Goal: Transaction & Acquisition: Purchase product/service

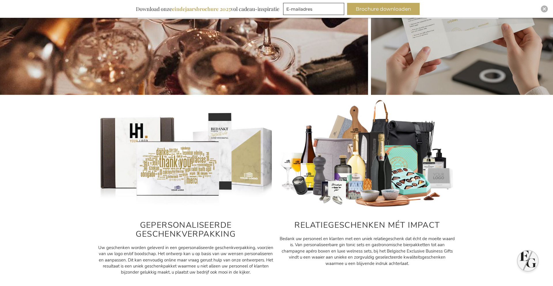
scroll to position [176, 0]
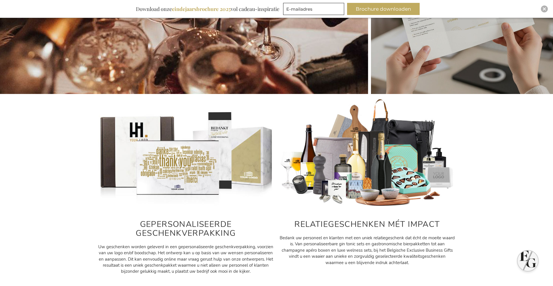
click at [162, 169] on img at bounding box center [186, 153] width 176 height 110
click at [200, 153] on img at bounding box center [186, 153] width 176 height 110
click at [360, 157] on img at bounding box center [368, 153] width 176 height 110
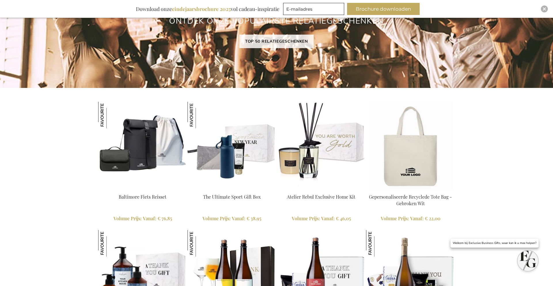
scroll to position [496, 0]
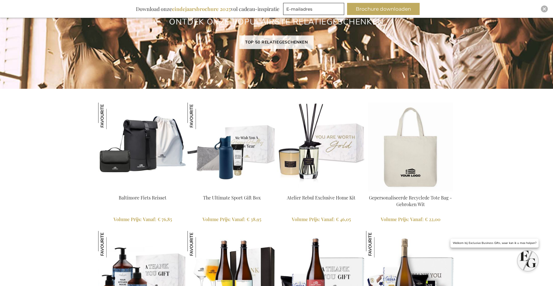
click at [262, 152] on img at bounding box center [232, 147] width 89 height 89
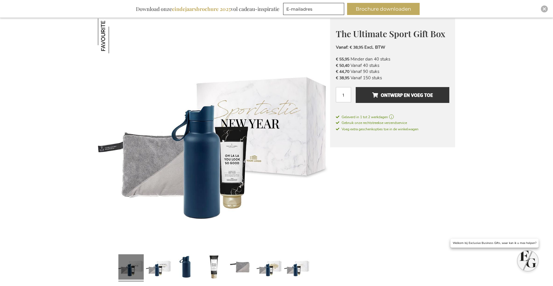
scroll to position [80, 0]
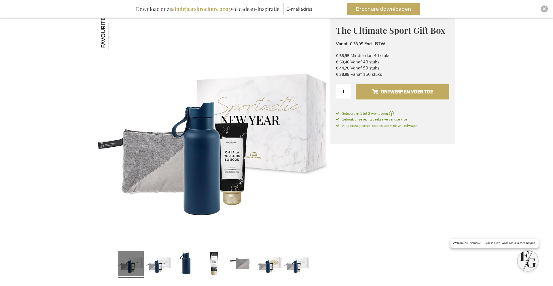
click at [405, 93] on span "Ontwerp en voeg toe" at bounding box center [402, 91] width 61 height 9
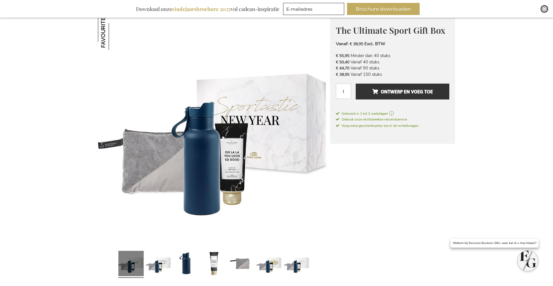
click at [546, 8] on img "Close" at bounding box center [544, 8] width 3 height 3
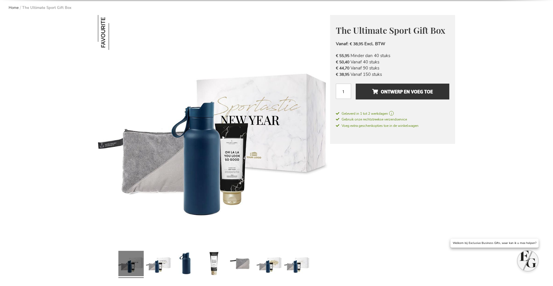
scroll to position [0, 0]
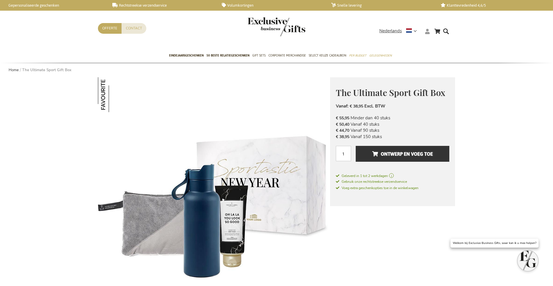
click at [427, 32] on icon at bounding box center [427, 31] width 5 height 5
click at [432, 44] on link "Login" at bounding box center [431, 43] width 11 height 6
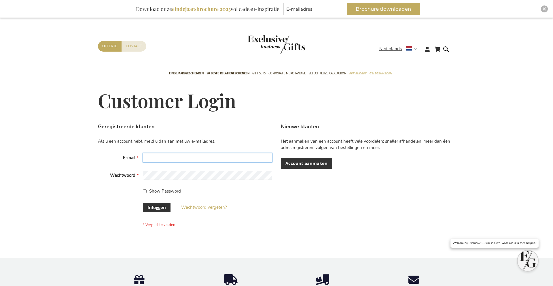
type input "joey@teampcn.com"
click at [147, 207] on button "Inloggen" at bounding box center [157, 208] width 28 height 10
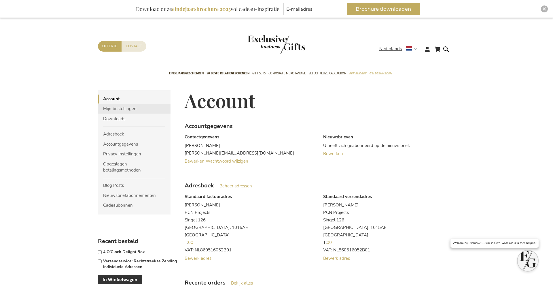
click at [118, 109] on link "Mijn bestellingen" at bounding box center [134, 108] width 73 height 9
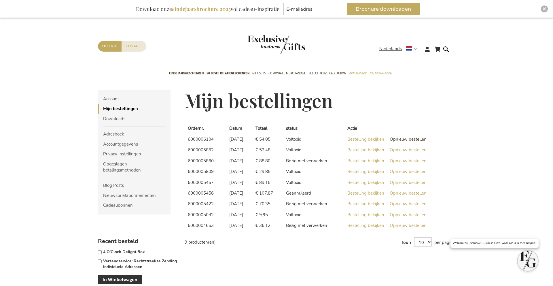
click at [411, 138] on span "Opnieuw bestellen" at bounding box center [408, 139] width 37 height 6
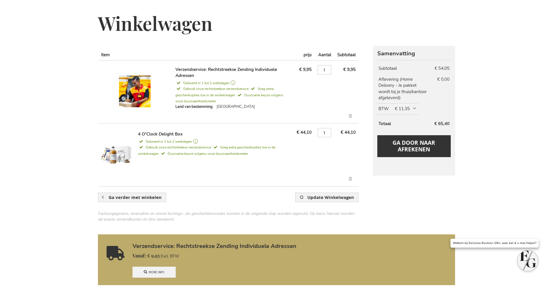
scroll to position [73, 0]
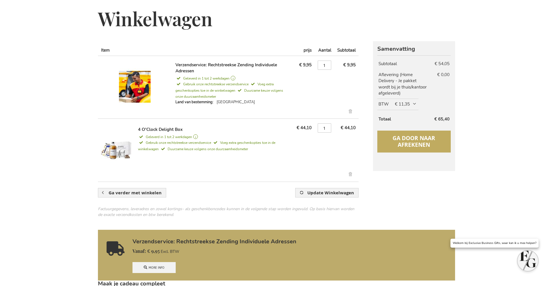
click at [428, 146] on span "Ga door naar afrekenen" at bounding box center [414, 141] width 43 height 14
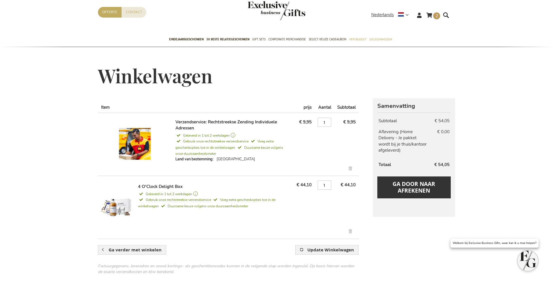
scroll to position [13, 0]
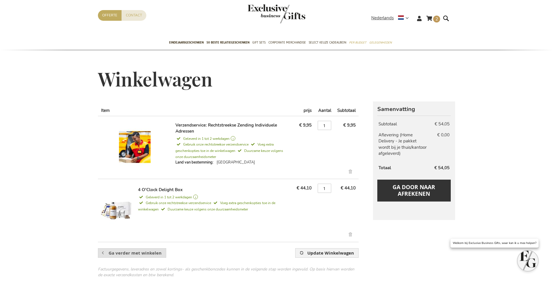
click at [148, 254] on span "Ga verder met winkelen" at bounding box center [135, 253] width 53 height 6
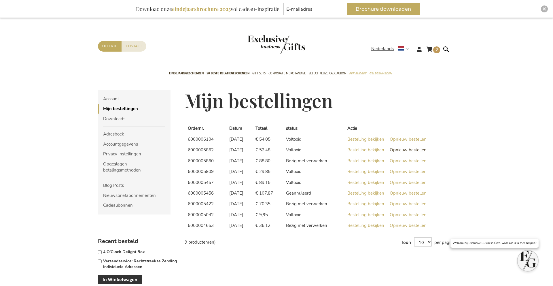
click at [422, 150] on span "Opnieuw bestellen" at bounding box center [408, 150] width 37 height 6
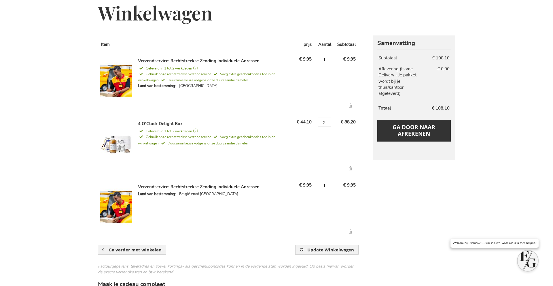
scroll to position [79, 0]
click at [353, 232] on link "Verwijder dit artikel" at bounding box center [351, 232] width 10 height 7
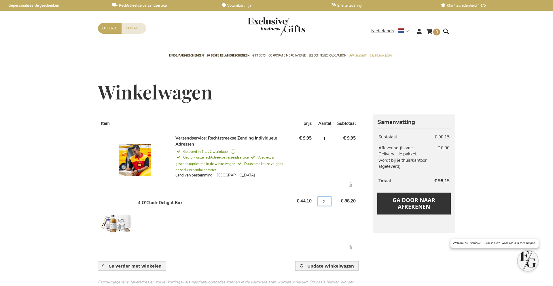
click at [327, 203] on input "2" at bounding box center [325, 201] width 14 height 9
type input "1"
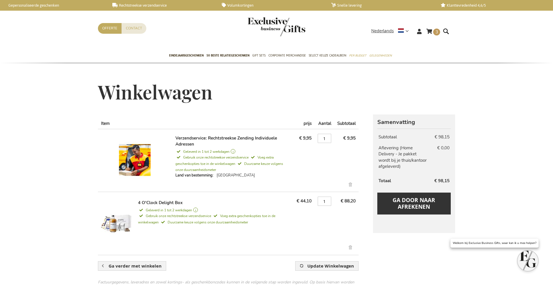
click at [410, 258] on div "Samenvatting Bekijk verzendkosten en BTW Bekijk verzendkosten en BTW Enter your…" at bounding box center [276, 202] width 357 height 177
click at [432, 33] on link "Winkelwagen 3 3 items" at bounding box center [433, 33] width 14 height 10
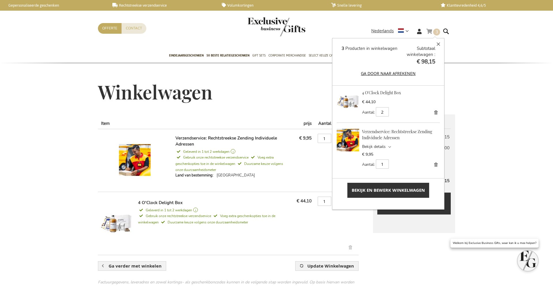
click at [388, 189] on span "Bekijk en bewerk winkelwagen" at bounding box center [388, 190] width 73 height 6
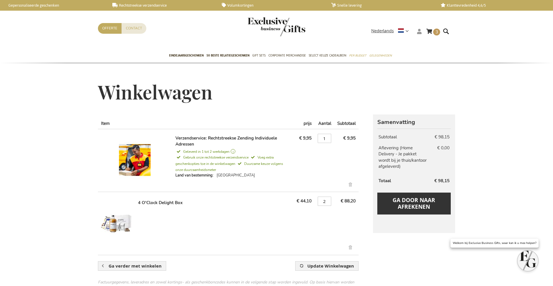
click at [420, 30] on icon at bounding box center [419, 31] width 5 height 5
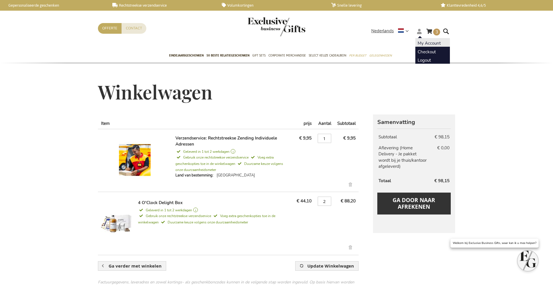
click at [426, 39] on li "My Account" at bounding box center [433, 42] width 35 height 8
click at [436, 45] on link "My Account" at bounding box center [429, 43] width 23 height 6
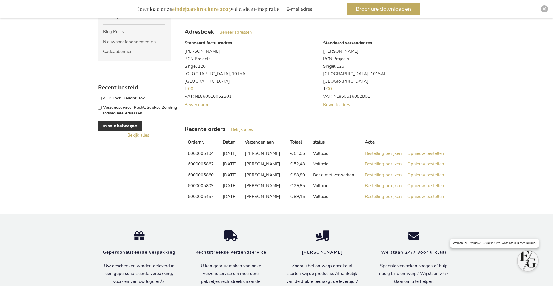
scroll to position [154, 0]
click at [387, 175] on span "Bestelling bekijken" at bounding box center [383, 175] width 37 height 6
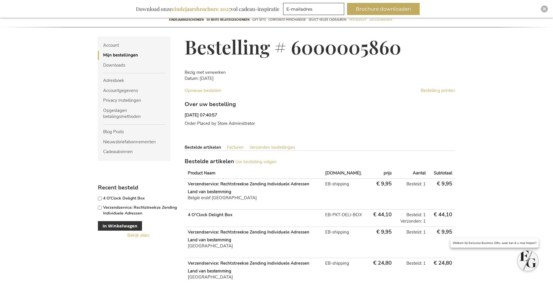
scroll to position [53, 0]
click at [277, 145] on link "Verzonden bestellingen" at bounding box center [273, 148] width 46 height 6
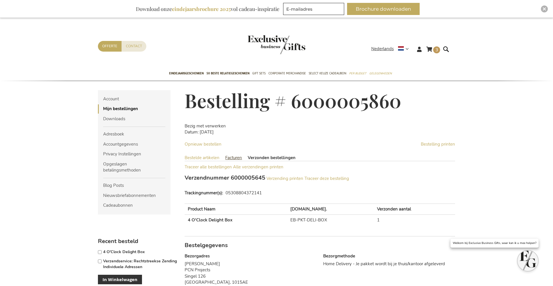
click at [227, 156] on link "Facturen" at bounding box center [233, 158] width 17 height 6
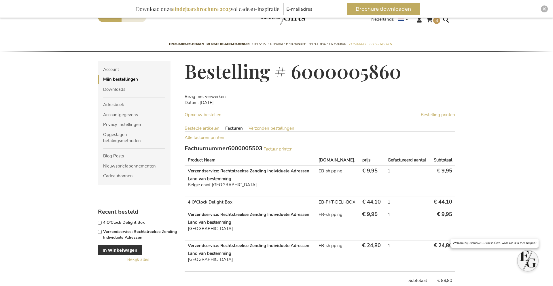
scroll to position [31, 0]
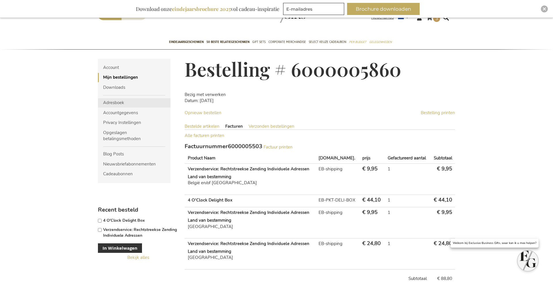
click at [124, 105] on link "Adresboek" at bounding box center [134, 102] width 73 height 9
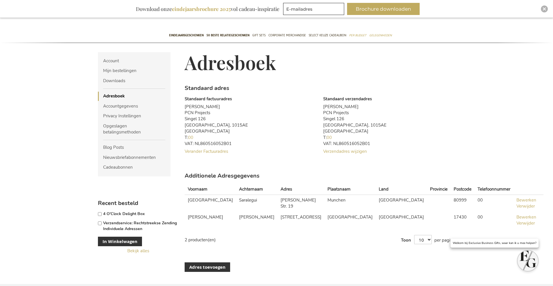
scroll to position [37, 0]
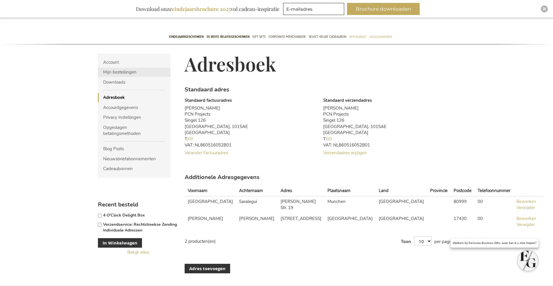
click at [122, 76] on link "Mijn bestellingen" at bounding box center [134, 72] width 73 height 9
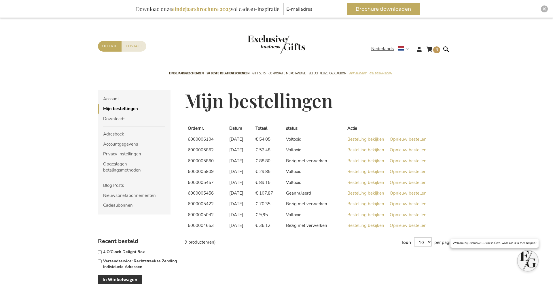
scroll to position [0, 0]
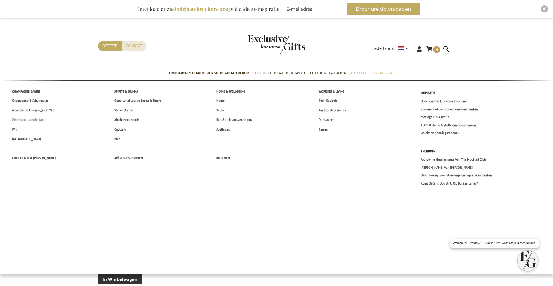
click at [24, 119] on span "Gepersonaliseerde Wijn" at bounding box center [28, 120] width 33 height 6
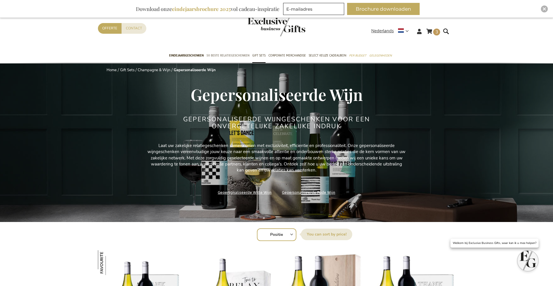
click at [213, 58] on span "50 beste relatiegeschenken" at bounding box center [228, 55] width 43 height 6
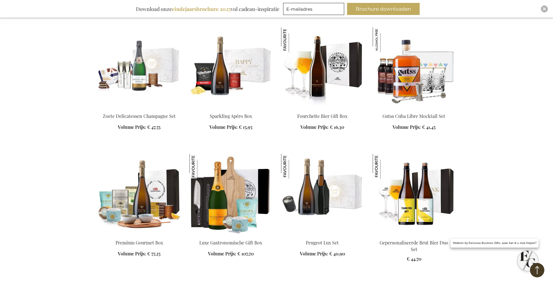
scroll to position [750, 0]
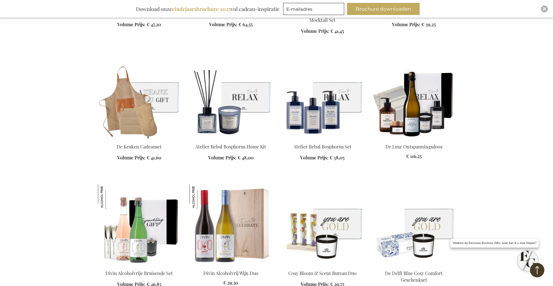
scroll to position [1511, 0]
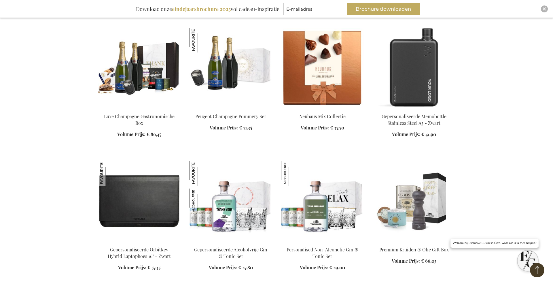
scroll to position [2719, 0]
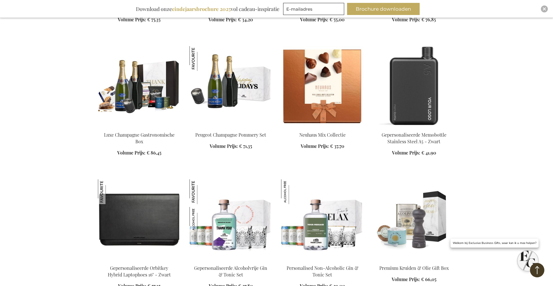
click at [237, 90] on img at bounding box center [231, 86] width 82 height 81
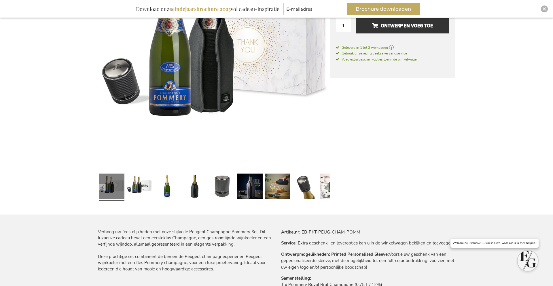
scroll to position [159, 0]
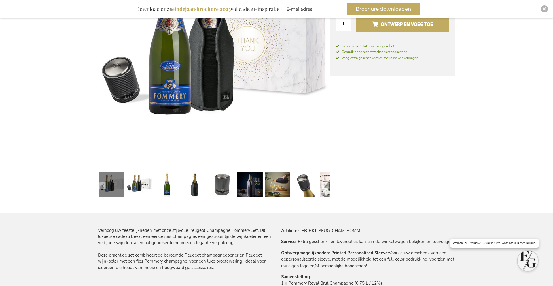
click at [419, 24] on span "Ontwerp en voeg toe" at bounding box center [402, 24] width 61 height 9
